Goal: Find contact information: Obtain details needed to contact an individual or organization

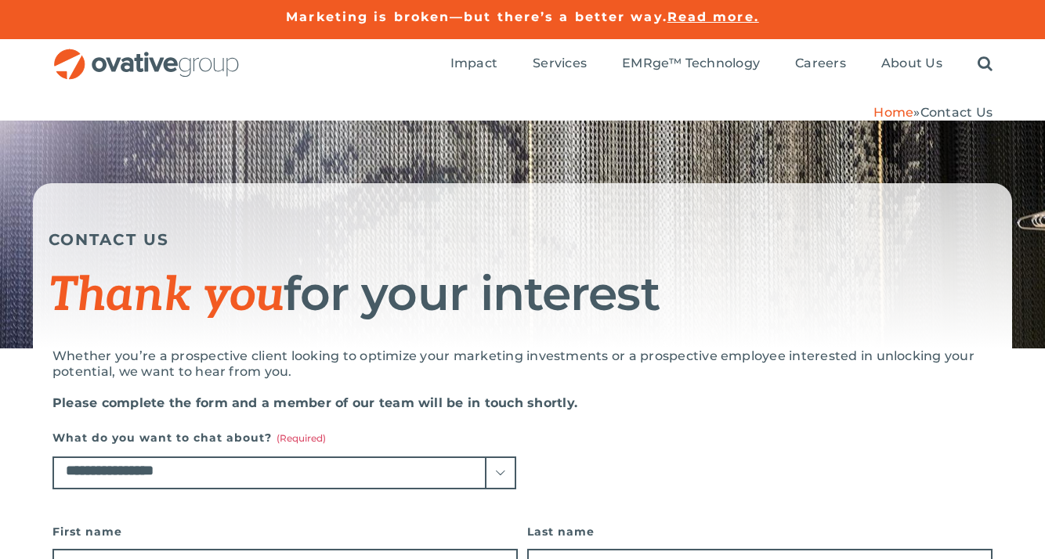
click at [100, 63] on img "OG_Full_horizontal_RGB" at bounding box center [146, 65] width 188 height 32
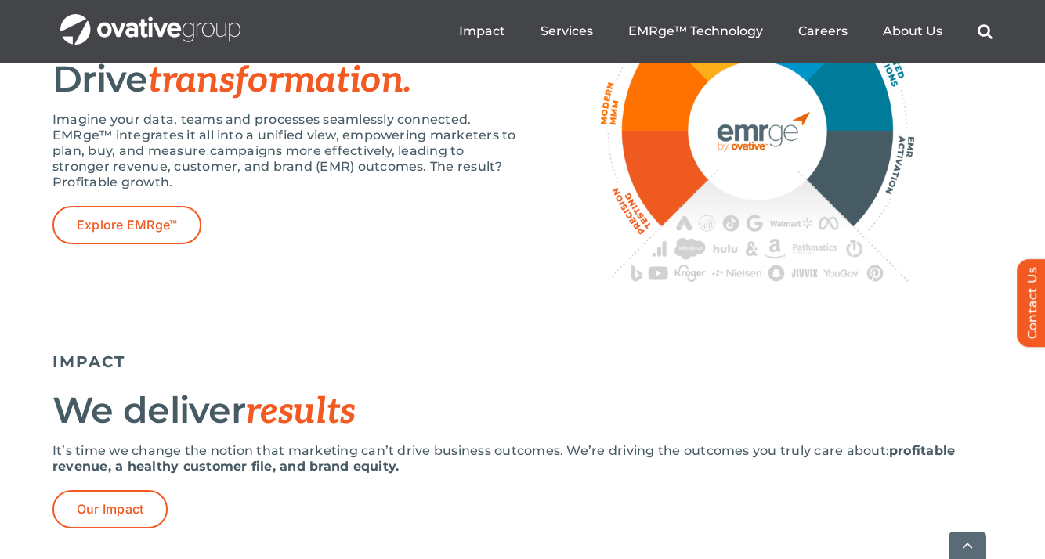
scroll to position [2885, 0]
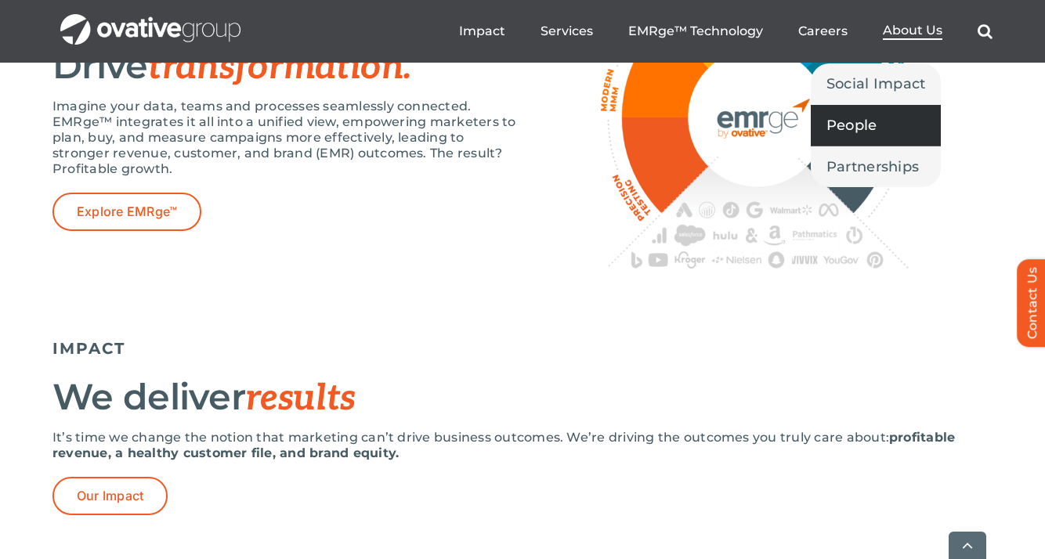
click at [874, 113] on link "People" at bounding box center [875, 125] width 131 height 41
click at [886, 125] on link "People" at bounding box center [875, 125] width 131 height 41
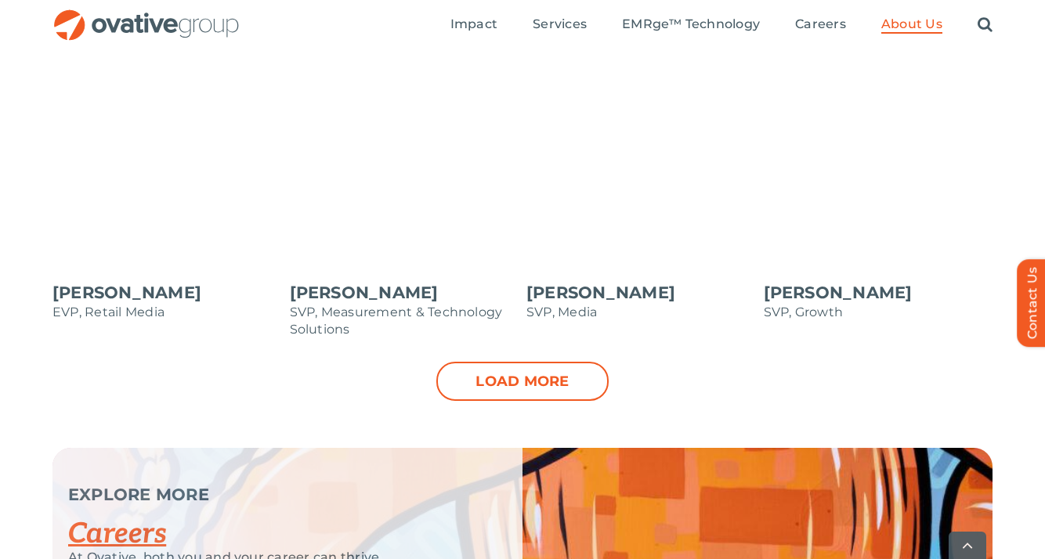
scroll to position [1677, 0]
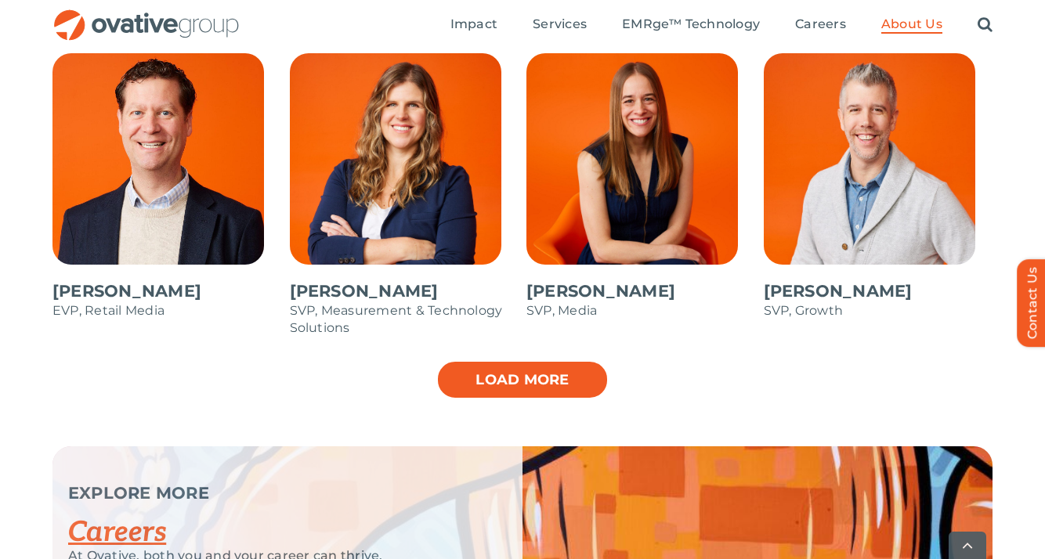
click at [557, 377] on link "Load more" at bounding box center [522, 379] width 172 height 39
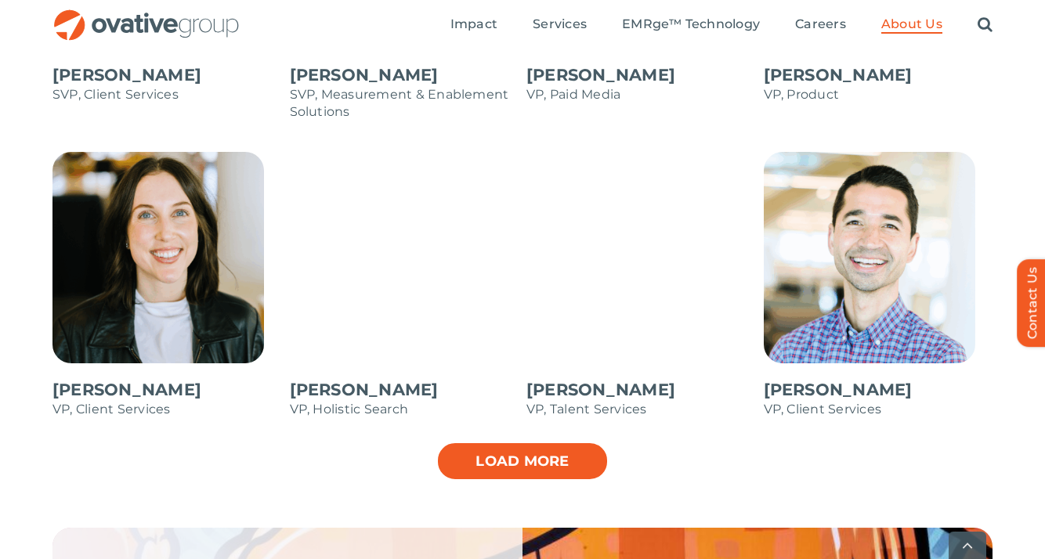
scroll to position [2210, 0]
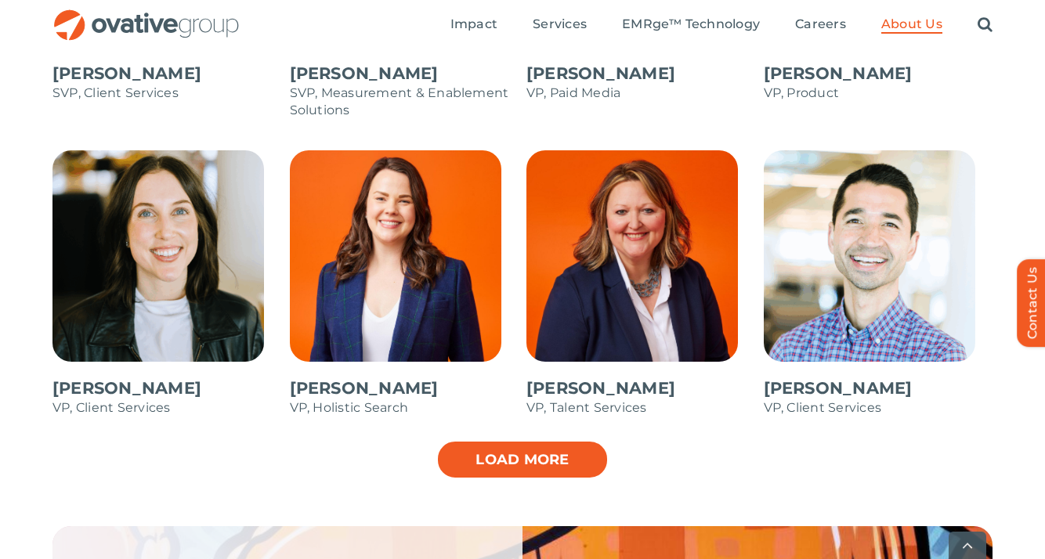
click at [531, 455] on link "Load more" at bounding box center [522, 459] width 172 height 39
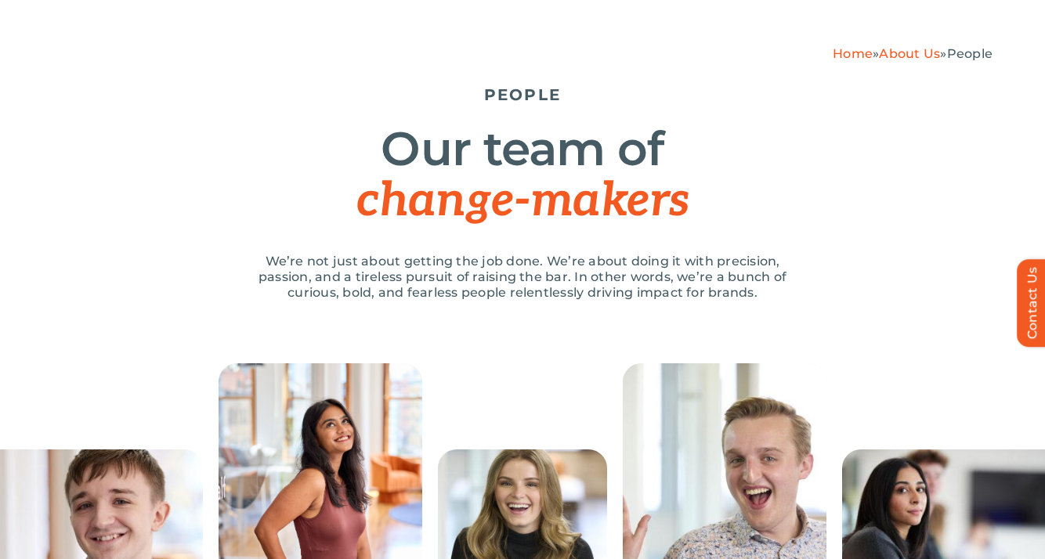
scroll to position [0, 0]
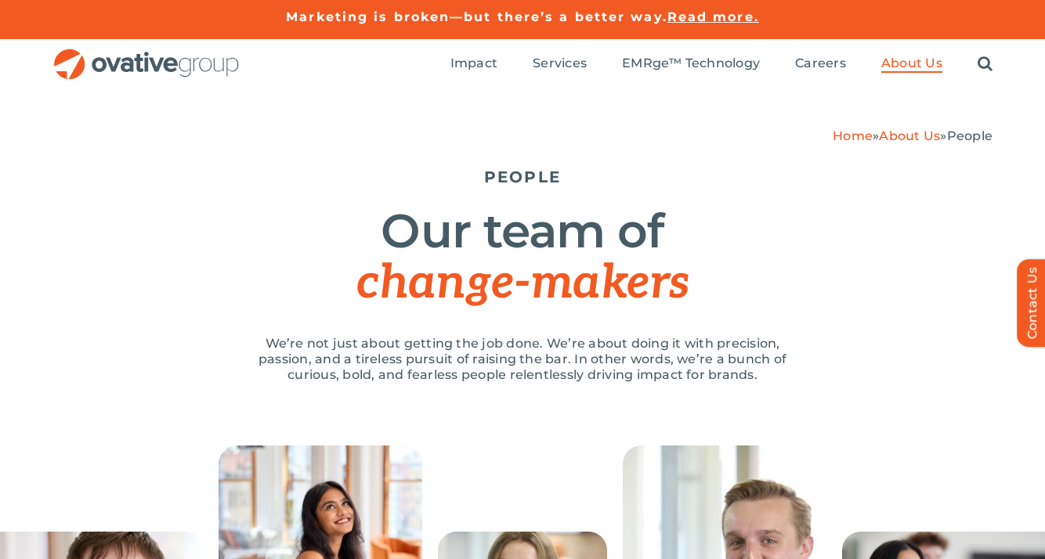
click at [185, 73] on img "OG_Full_horizontal_RGB" at bounding box center [146, 65] width 188 height 32
